Goal: Information Seeking & Learning: Learn about a topic

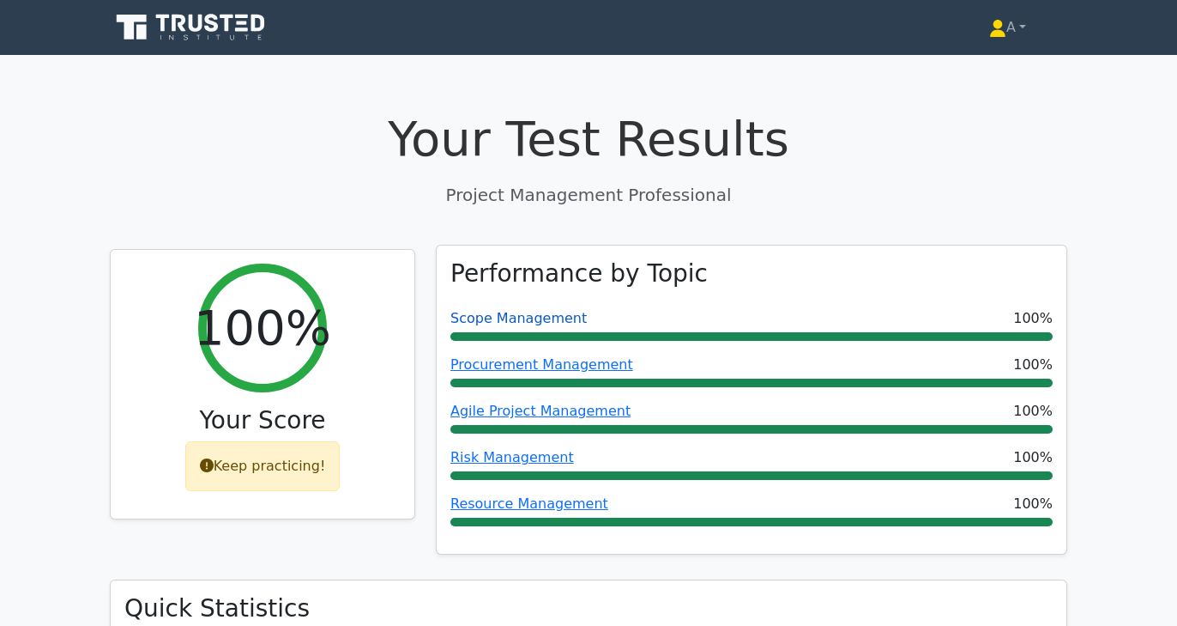
click at [552, 322] on link "Scope Management" at bounding box center [519, 318] width 136 height 16
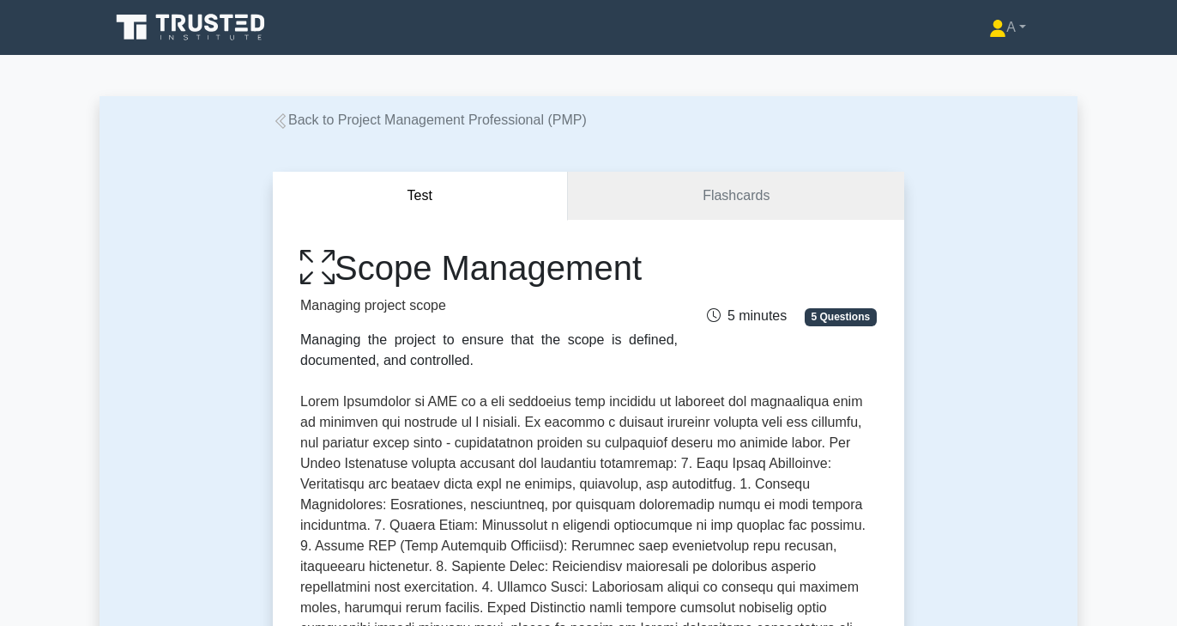
click at [275, 130] on div "Test Flashcards Scope Management Managing project scope Managing the project to…" at bounding box center [589, 620] width 652 height 980
click at [282, 125] on icon at bounding box center [280, 120] width 15 height 15
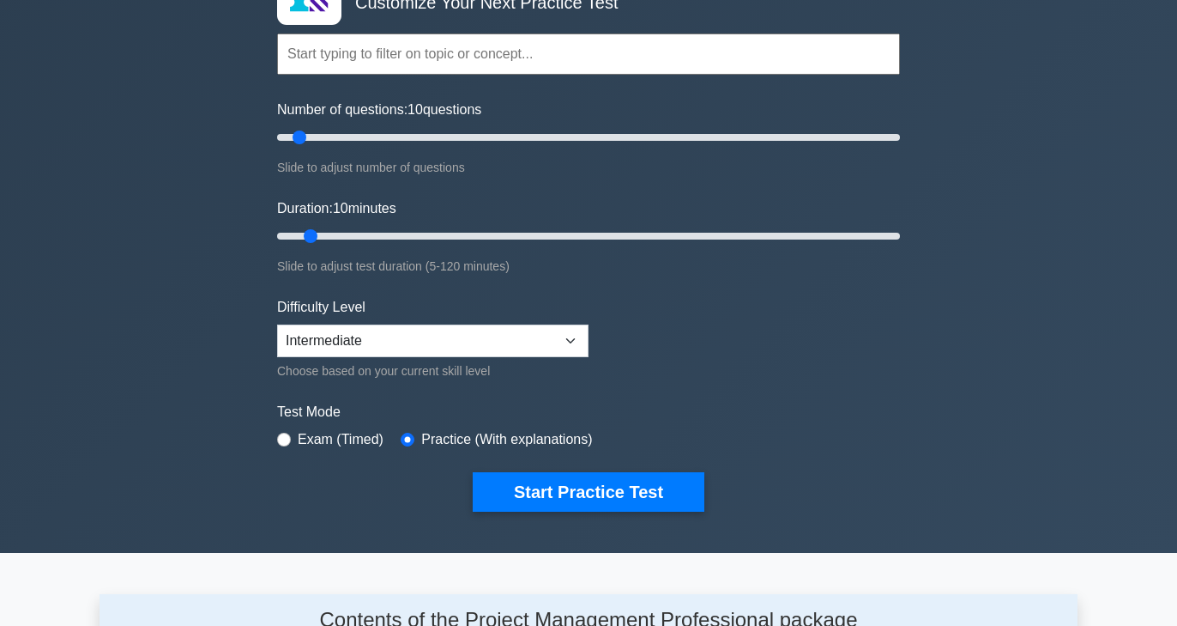
scroll to position [120, 0]
